Goal: Ask a question

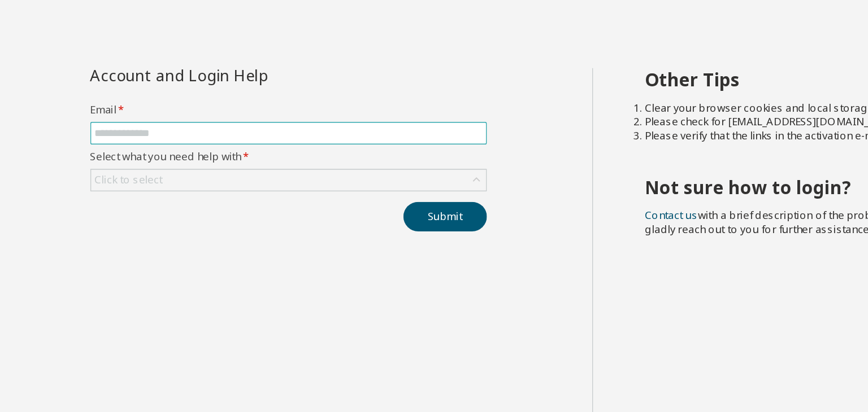
click at [228, 109] on input "text" at bounding box center [203, 112] width 252 height 9
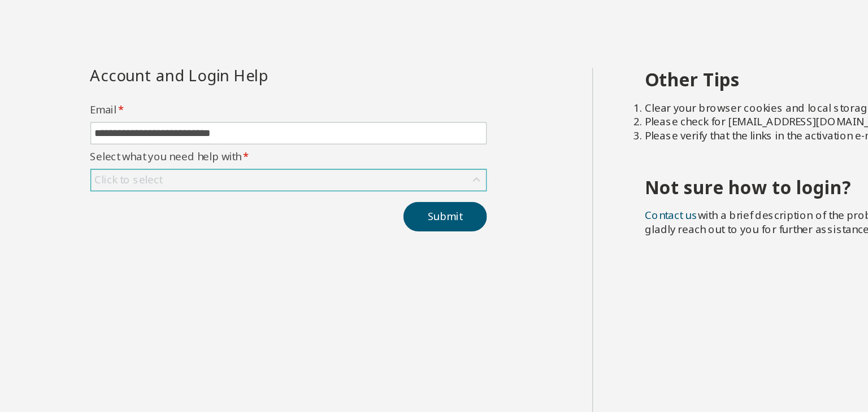
click at [155, 146] on div "Click to select" at bounding box center [203, 143] width 256 height 14
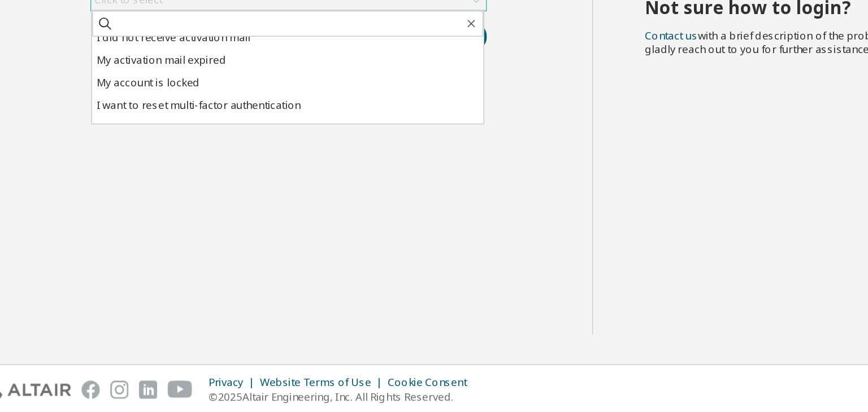
scroll to position [32, 0]
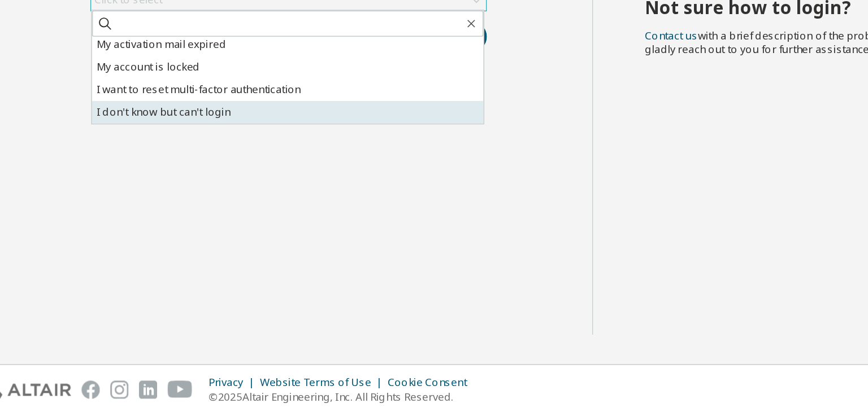
click at [135, 214] on li "I don't know but can't login" at bounding box center [202, 215] width 254 height 15
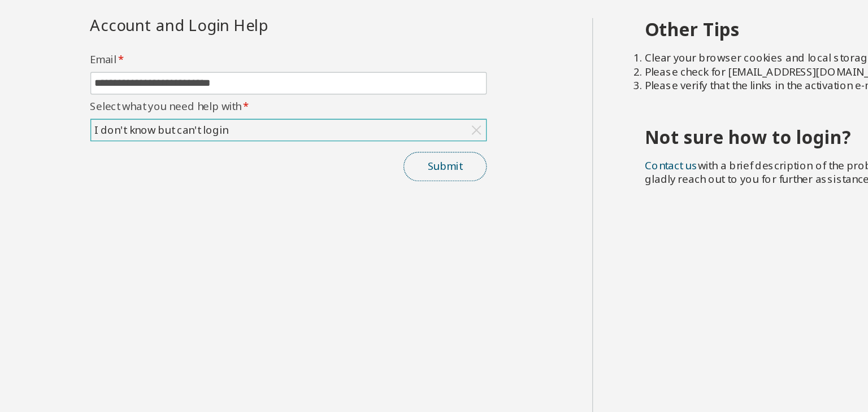
click at [298, 162] on button "Submit" at bounding box center [304, 166] width 54 height 19
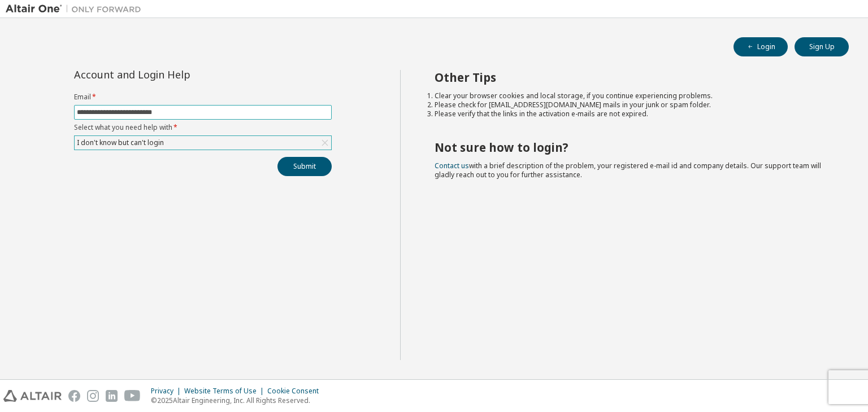
click at [219, 114] on input "**********" at bounding box center [203, 112] width 252 height 9
type input "**********"
click at [306, 170] on button "Submit" at bounding box center [304, 166] width 54 height 19
click at [312, 170] on button "Submit" at bounding box center [304, 166] width 54 height 19
click at [290, 164] on button "Submit" at bounding box center [304, 166] width 54 height 19
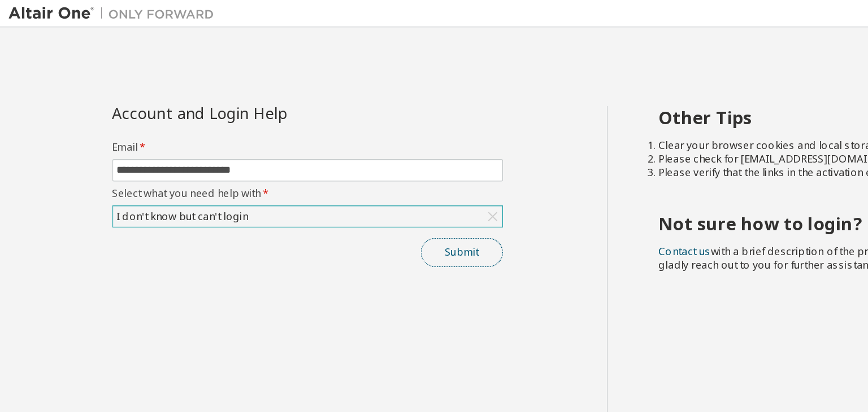
click at [285, 164] on button "Submit" at bounding box center [304, 166] width 54 height 19
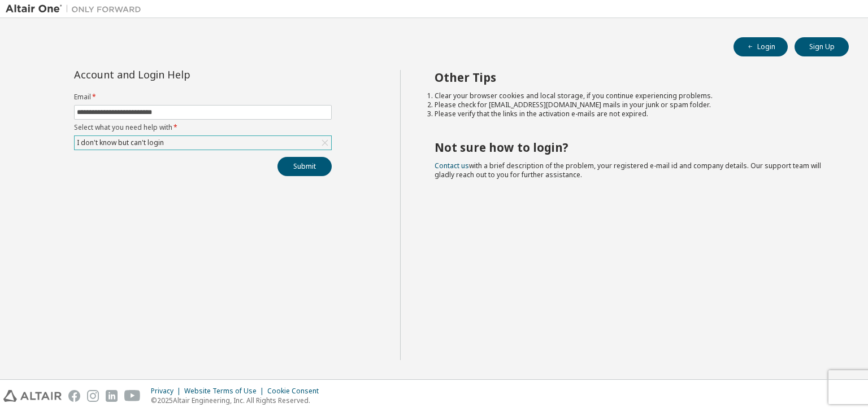
click at [463, 225] on div "Other Tips Clear your browser cookies and local storage, if you continue experi…" at bounding box center [631, 215] width 463 height 290
